Goal: Find contact information: Find contact information

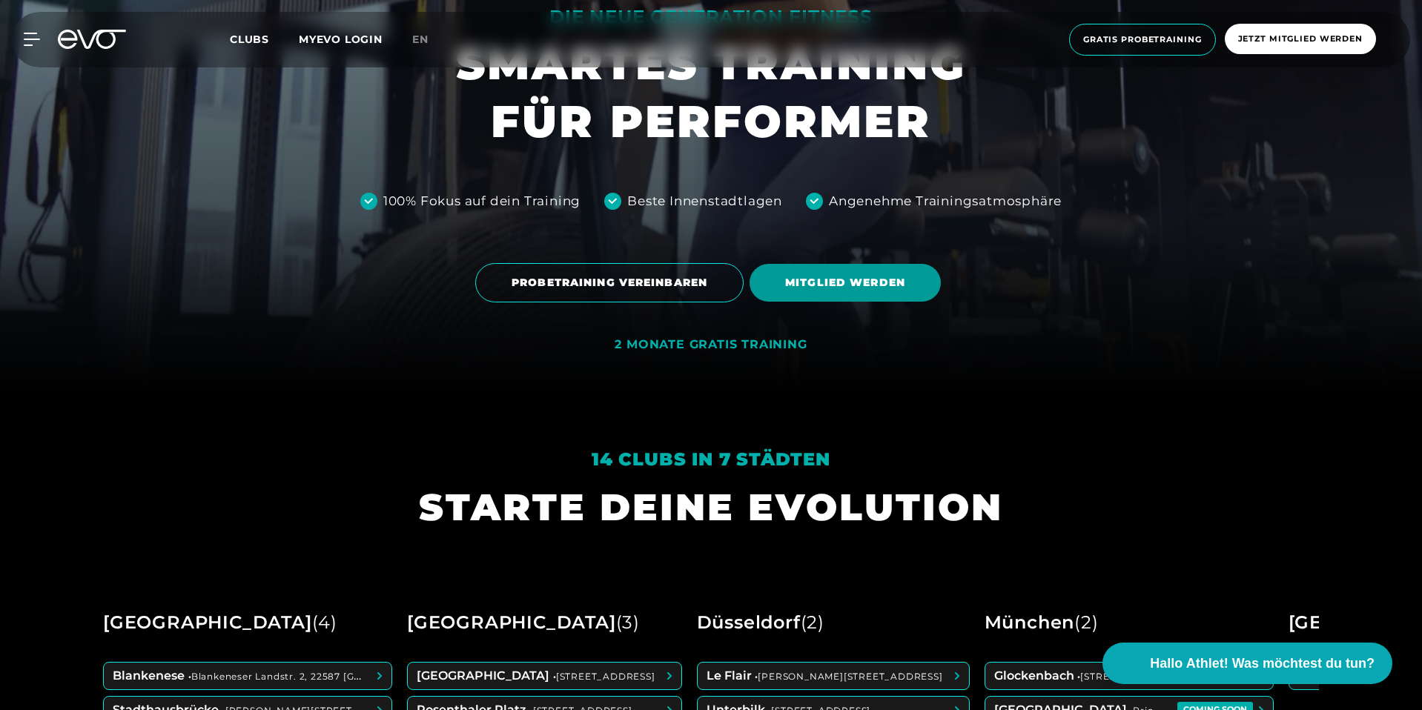
scroll to position [313, 0]
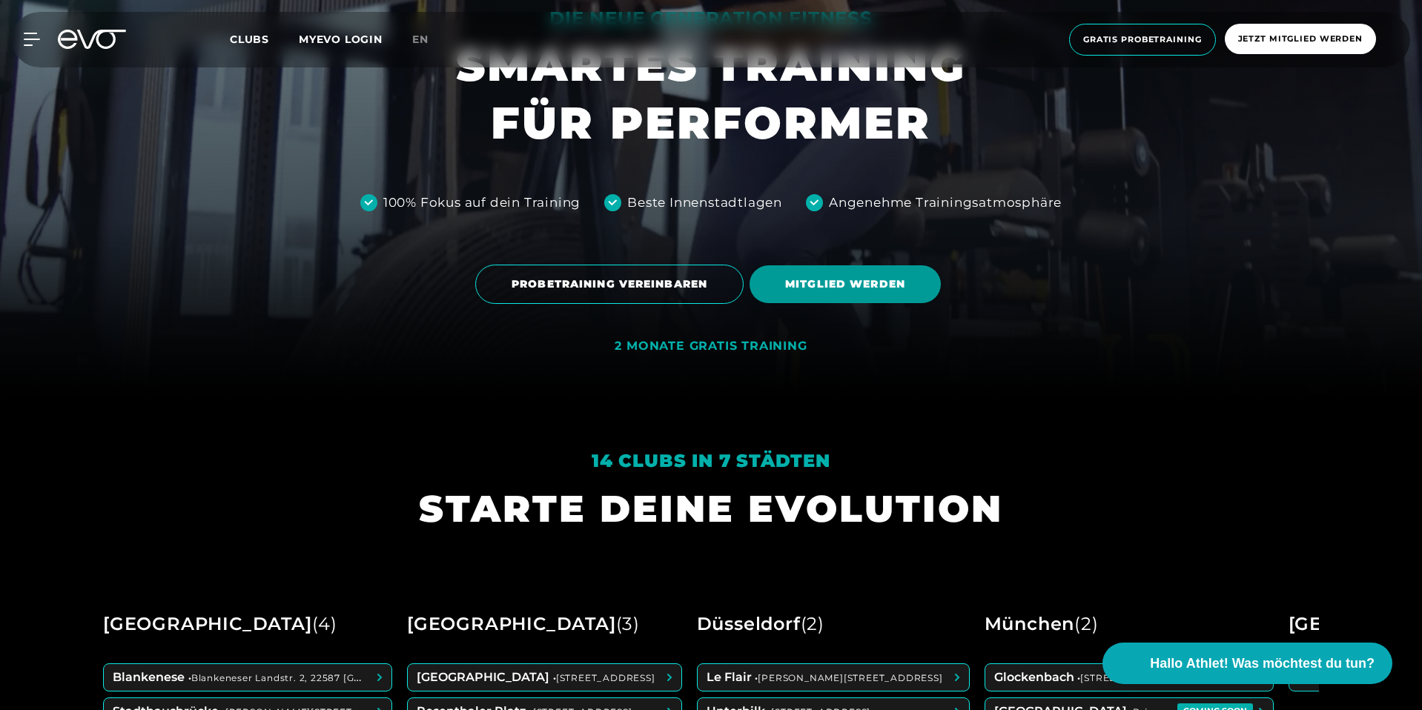
click at [861, 286] on span "MITGLIED WERDEN" at bounding box center [845, 285] width 120 height 16
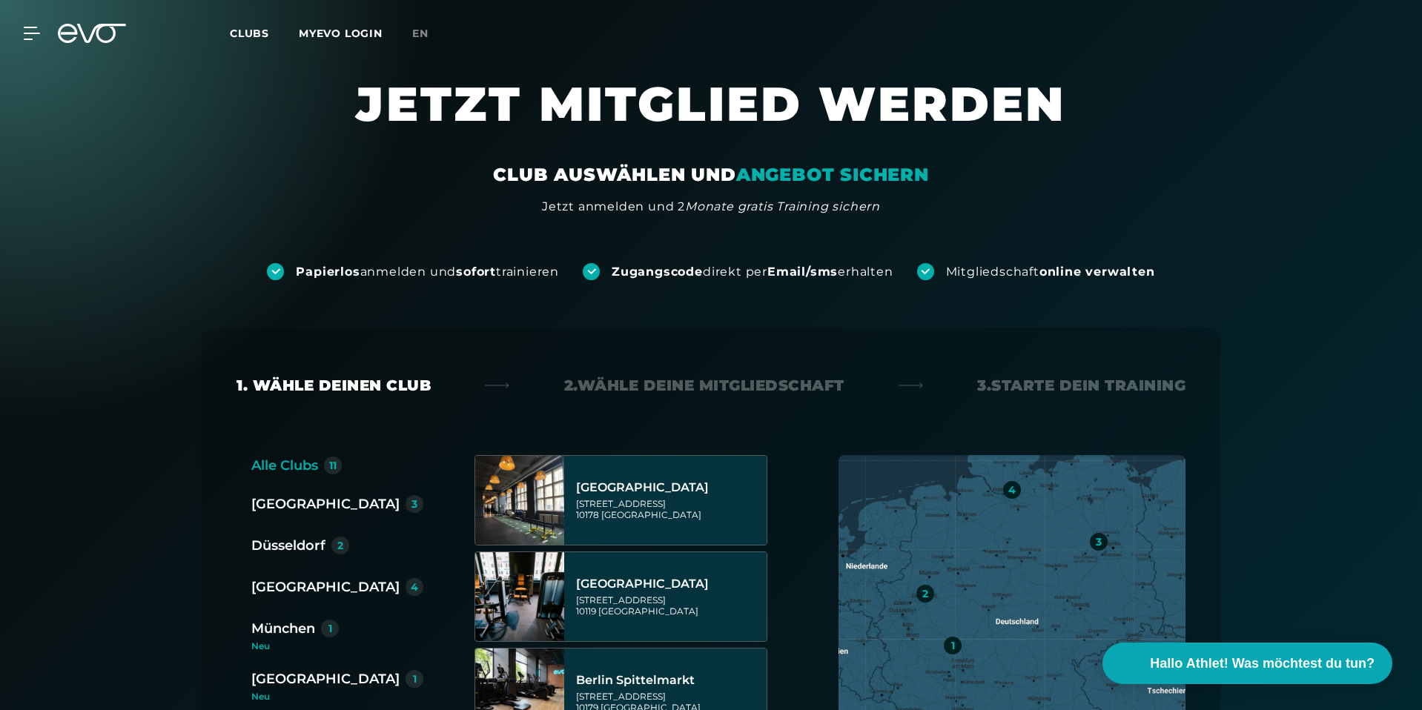
click at [79, 33] on icon at bounding box center [92, 33] width 68 height 19
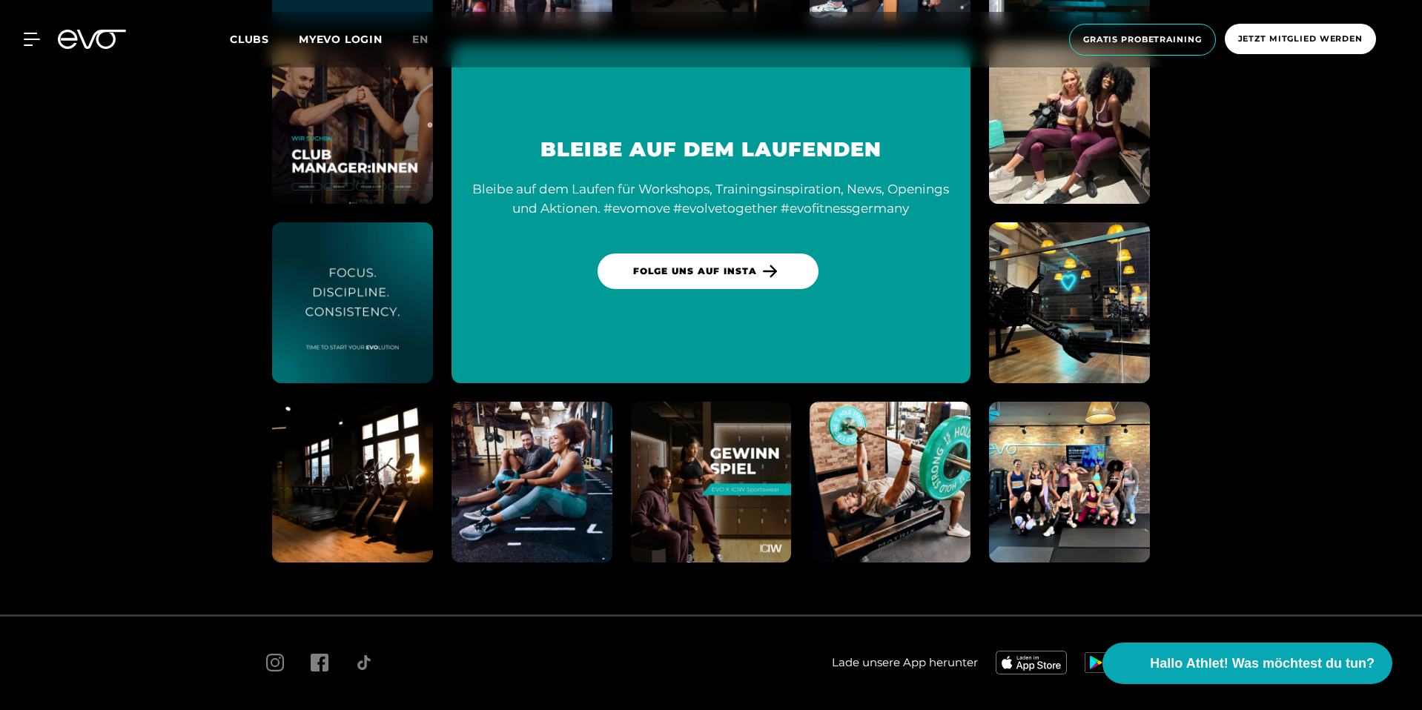
scroll to position [8203, 0]
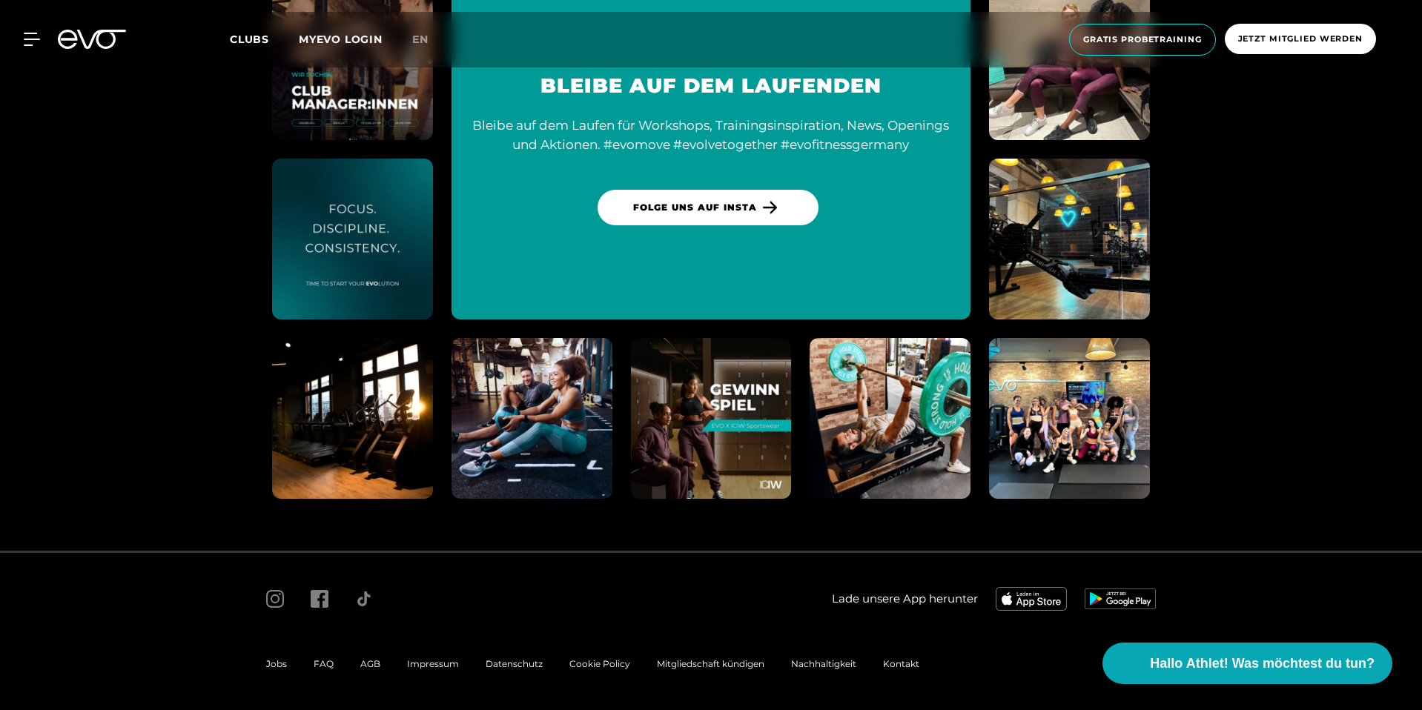
click at [35, 50] on div "MyEVO Login Über EVO Mitgliedschaften Probetraining TAGESPASS EVO Studios [GEOG…" at bounding box center [711, 40] width 1416 height 56
click at [33, 42] on icon at bounding box center [35, 39] width 22 height 13
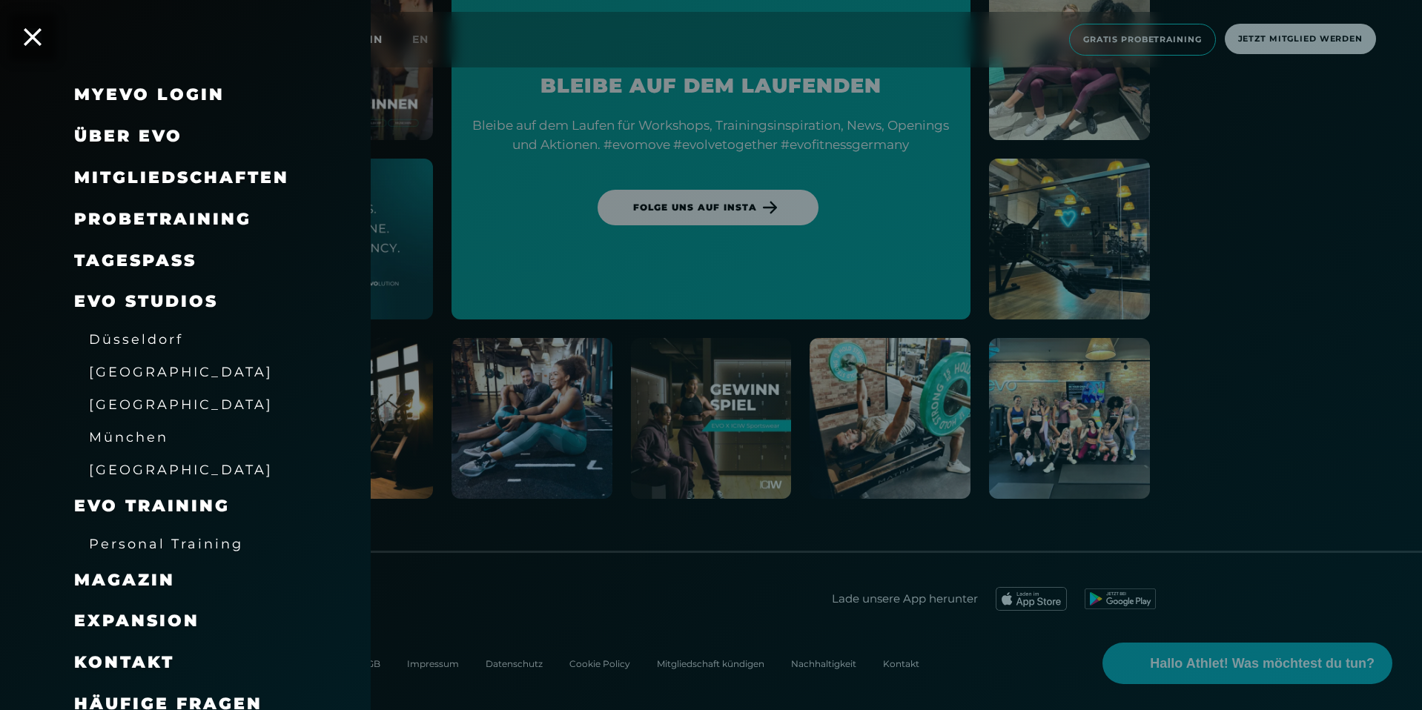
scroll to position [15, 0]
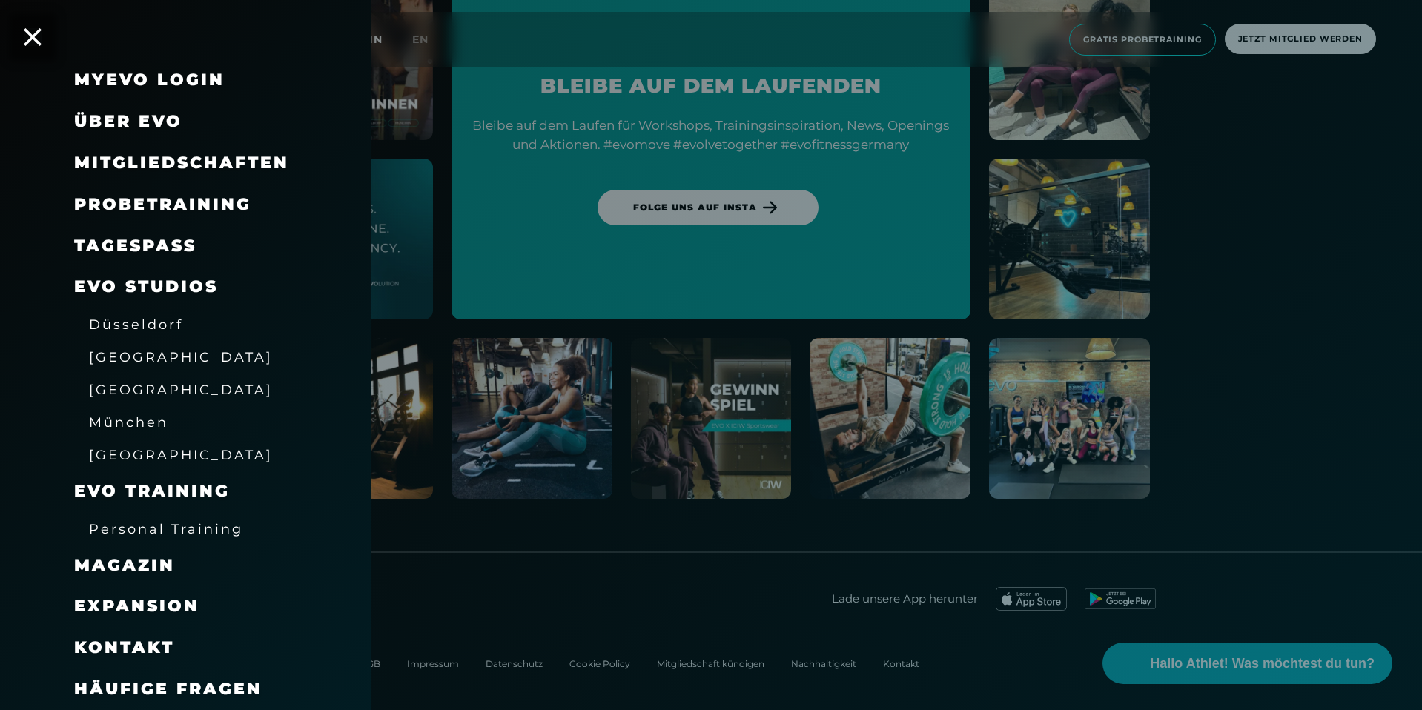
click at [142, 638] on span "Kontakt" at bounding box center [124, 648] width 100 height 20
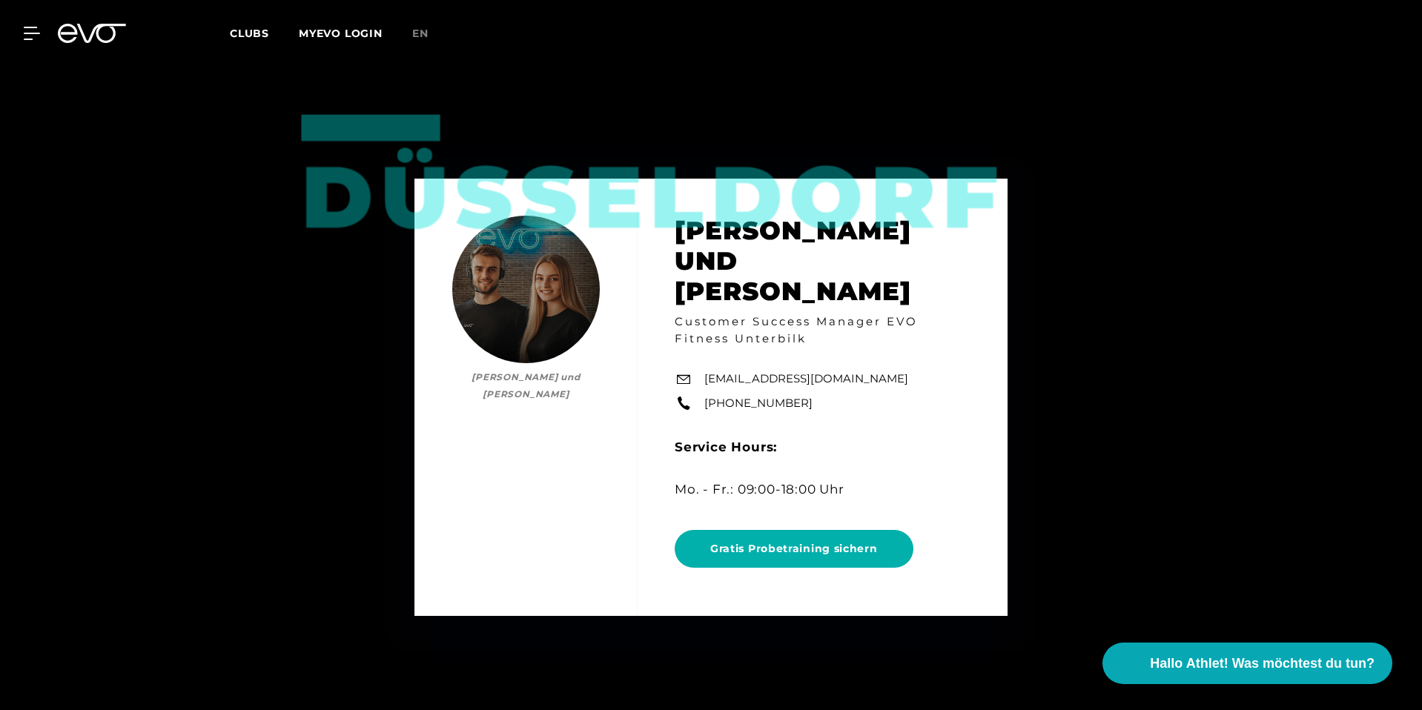
scroll to position [15, 0]
